Goal: Information Seeking & Learning: Find specific fact

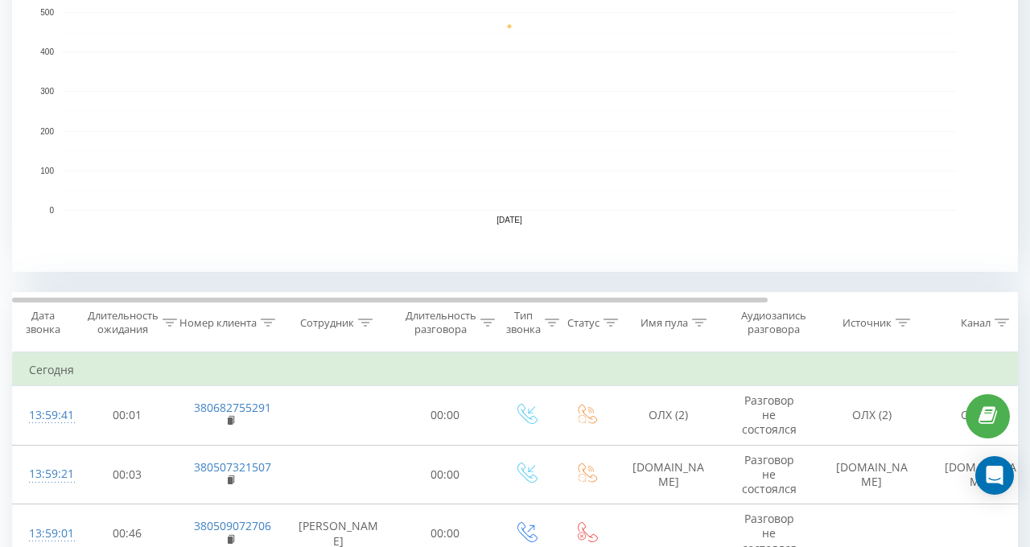
scroll to position [402, 0]
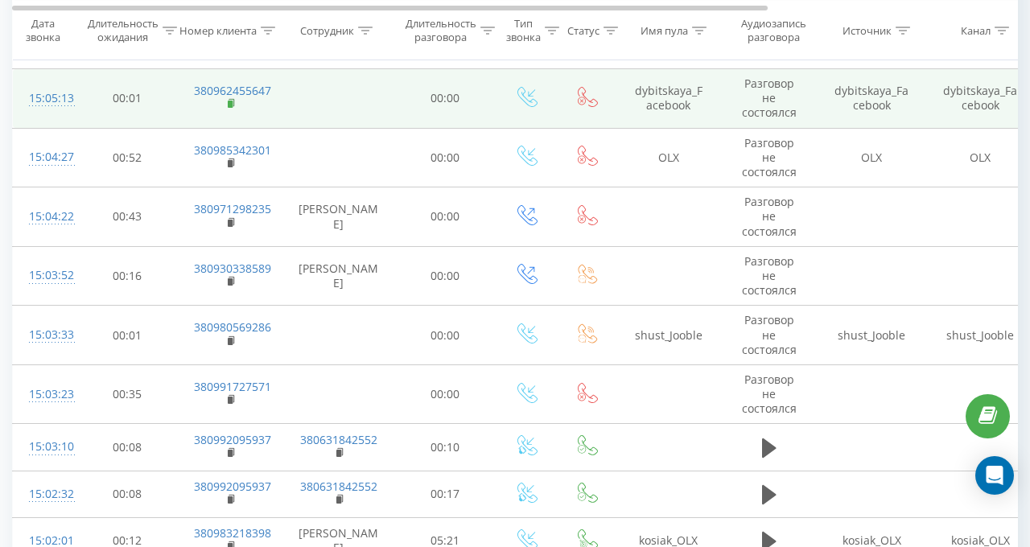
click at [229, 101] on rect at bounding box center [230, 104] width 5 height 7
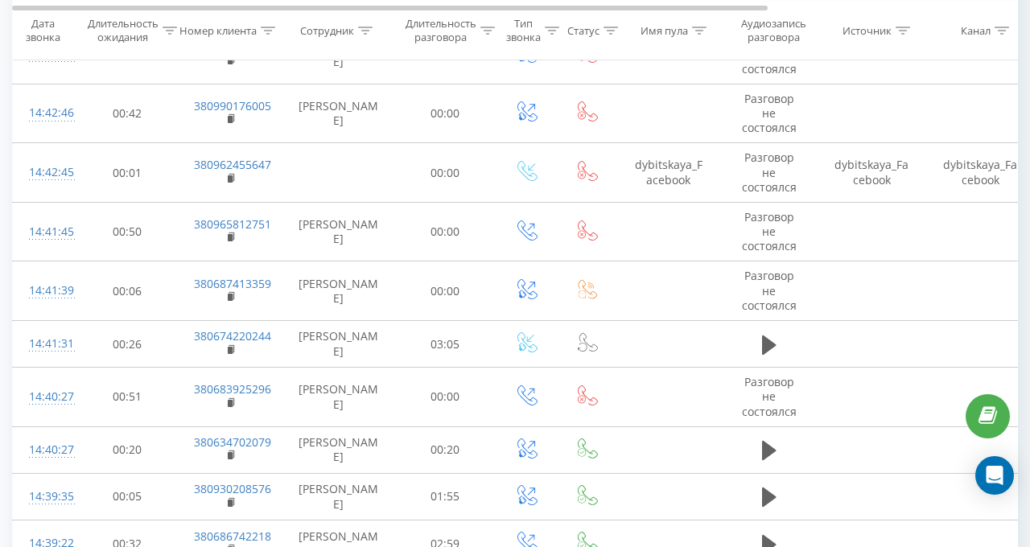
scroll to position [3637, 0]
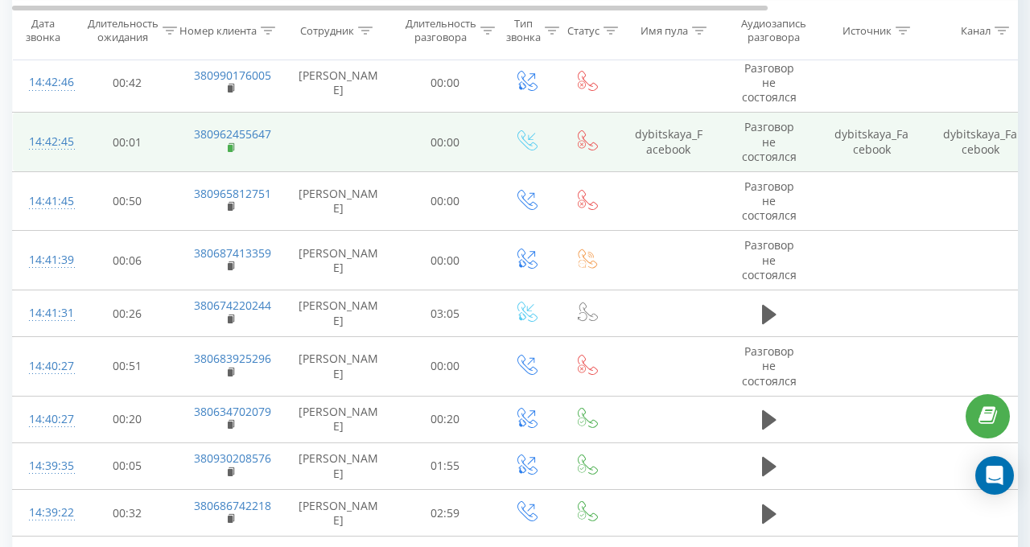
click at [232, 152] on rect at bounding box center [230, 148] width 5 height 7
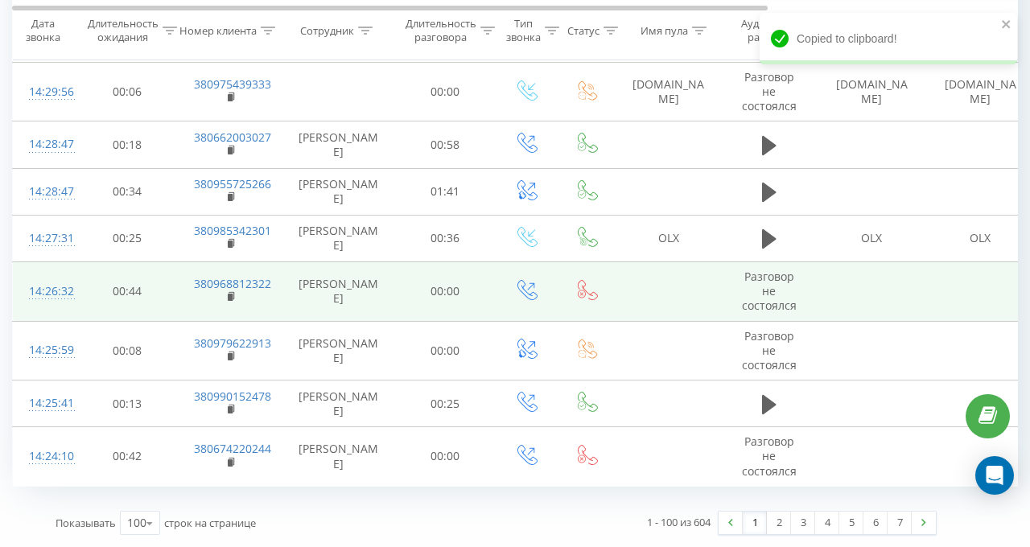
scroll to position [5871, 0]
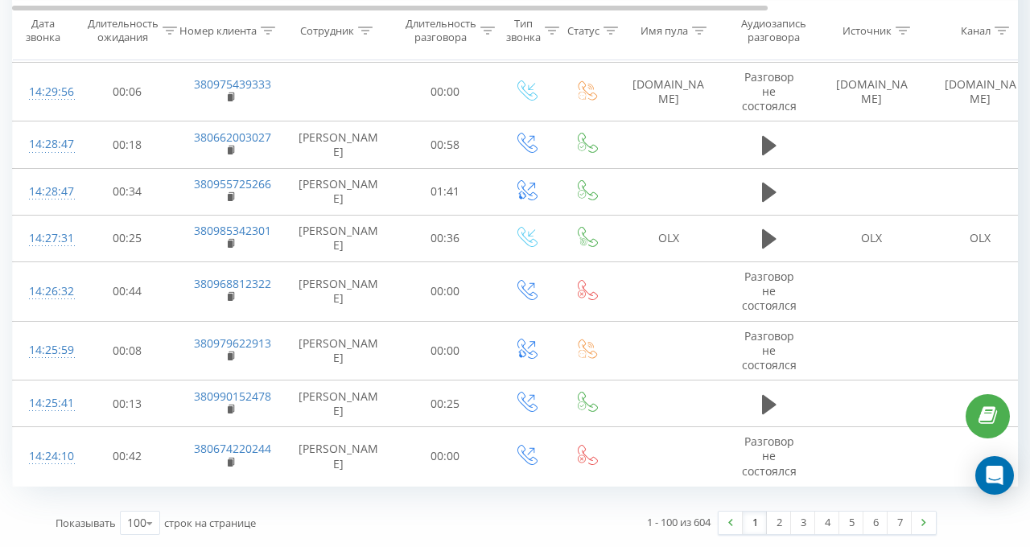
click at [365, 33] on icon at bounding box center [365, 30] width 14 height 8
click at [352, 227] on input "text" at bounding box center [339, 241] width 142 height 28
type input "валерія"
click at [373, 260] on span "OK" at bounding box center [372, 272] width 45 height 25
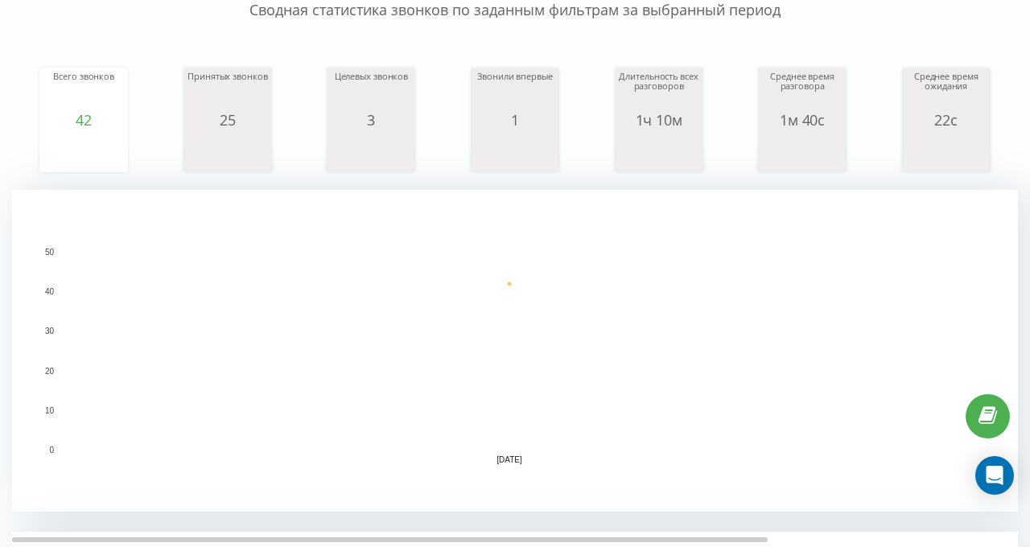
scroll to position [483, 0]
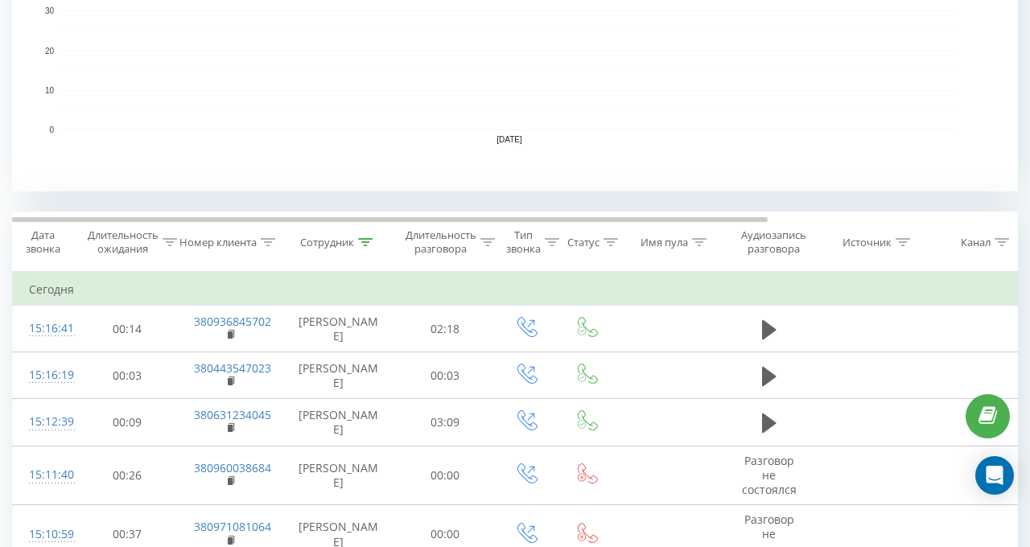
click at [359, 241] on icon at bounding box center [365, 242] width 14 height 8
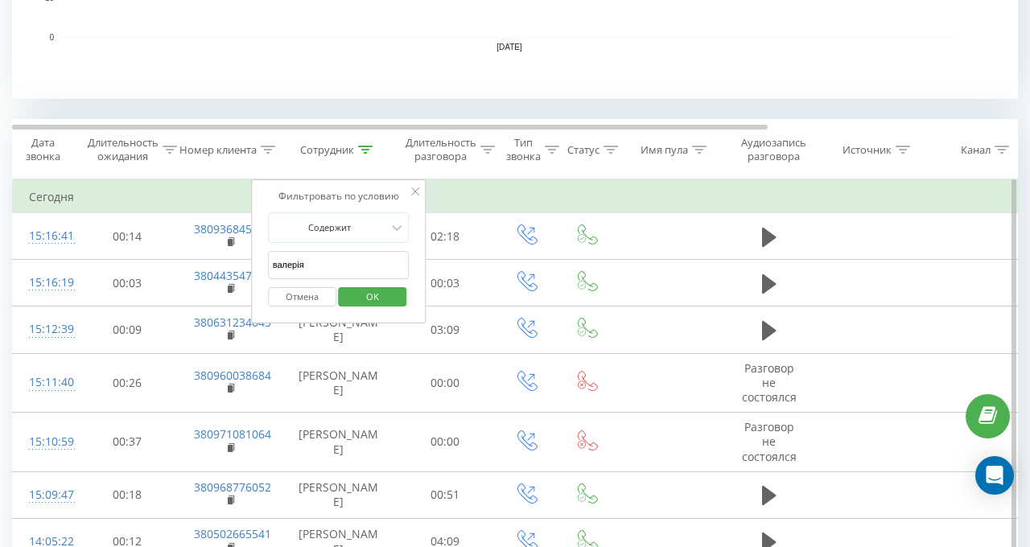
scroll to position [644, 0]
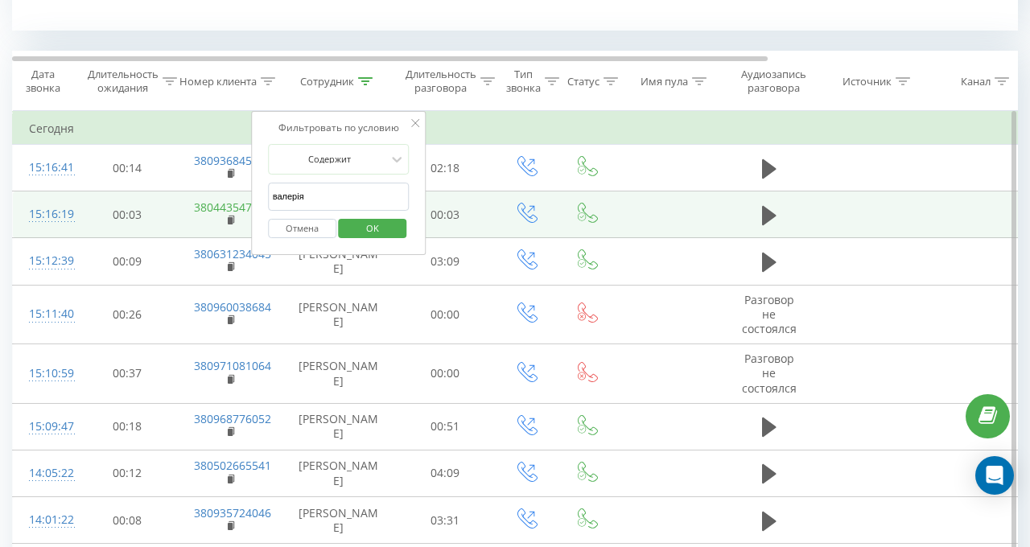
drag, startPoint x: 283, startPoint y: 208, endPoint x: 219, endPoint y: 210, distance: 64.4
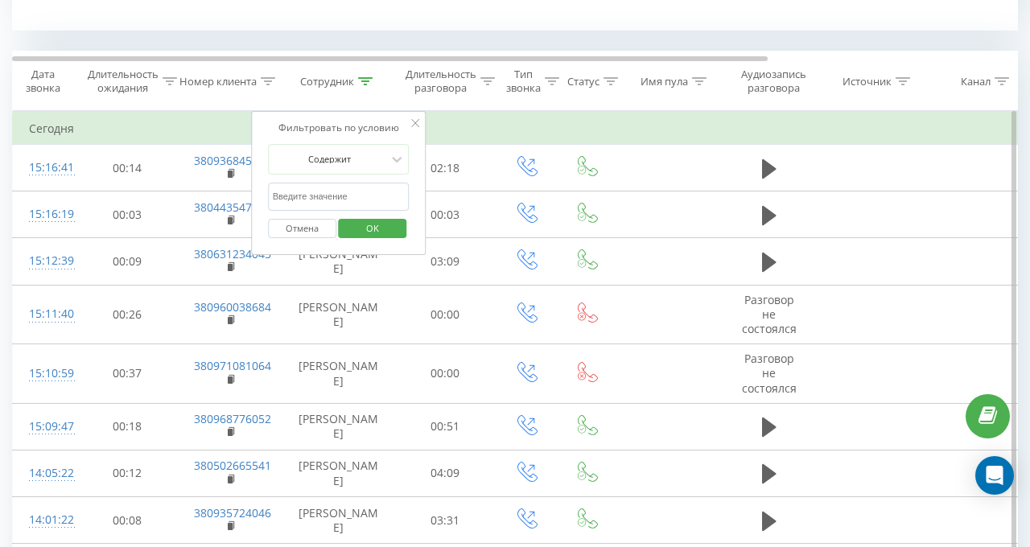
click at [396, 229] on button "OK" at bounding box center [373, 229] width 68 height 20
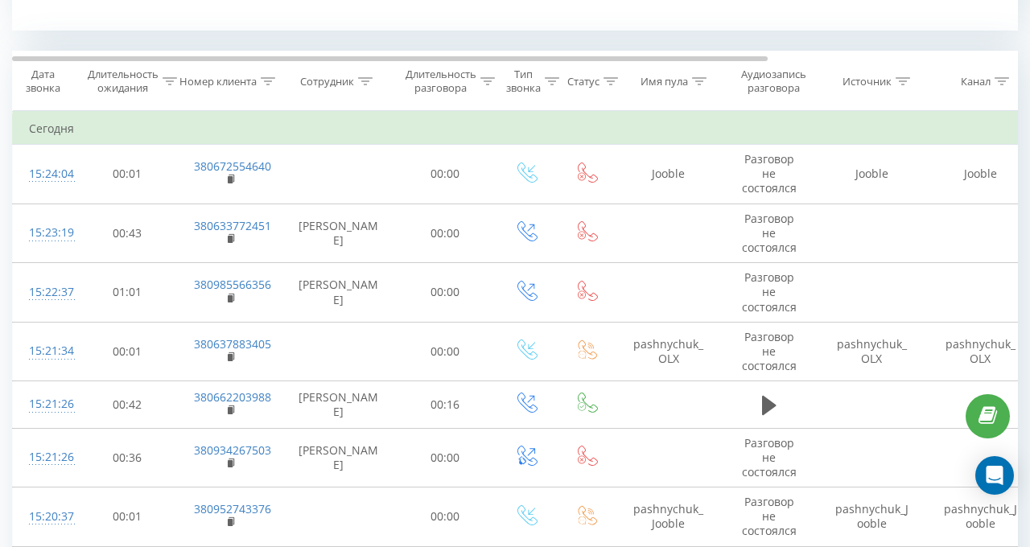
scroll to position [869, 0]
